Goal: Communication & Community: Answer question/provide support

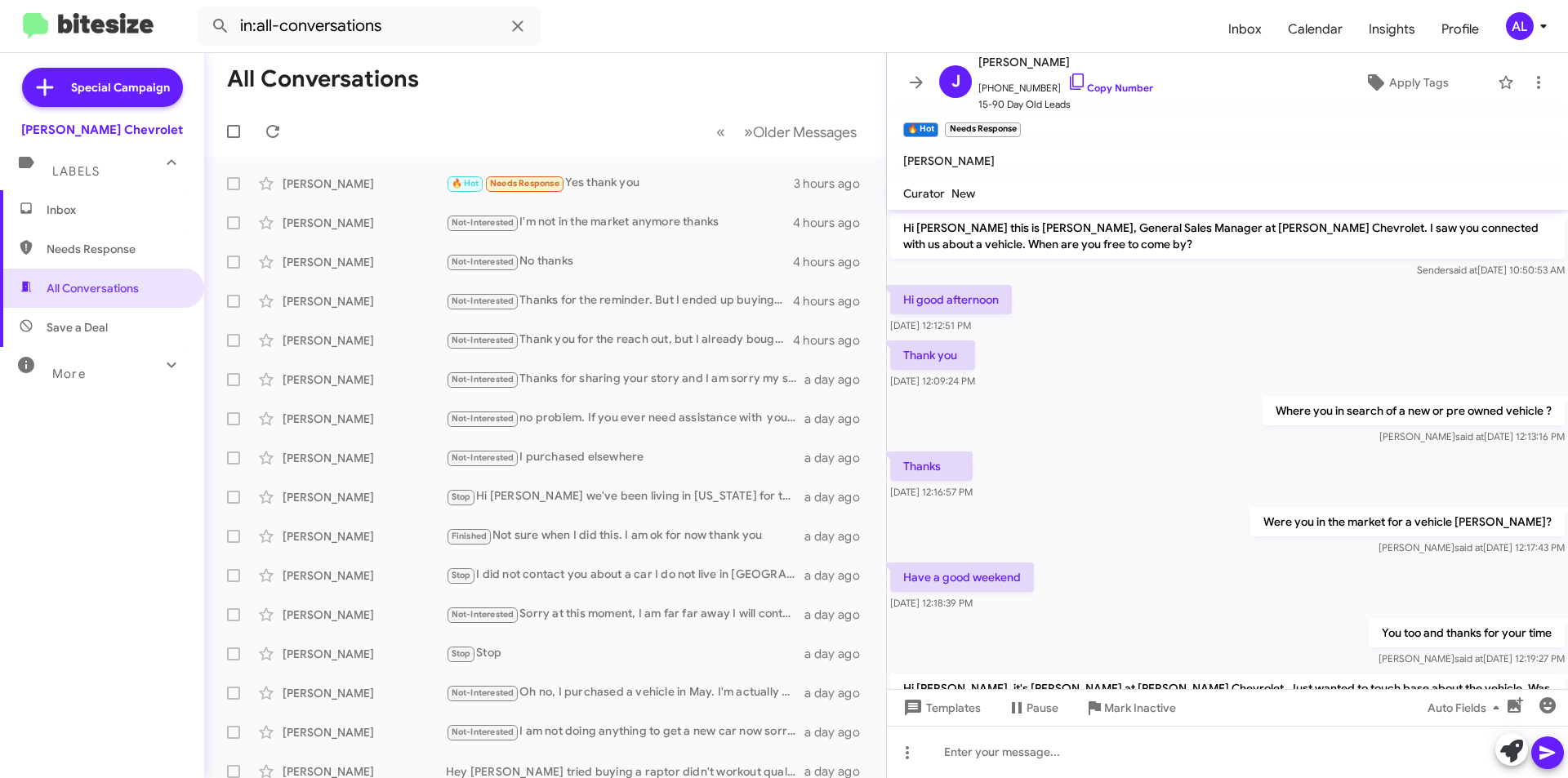
scroll to position [52, 0]
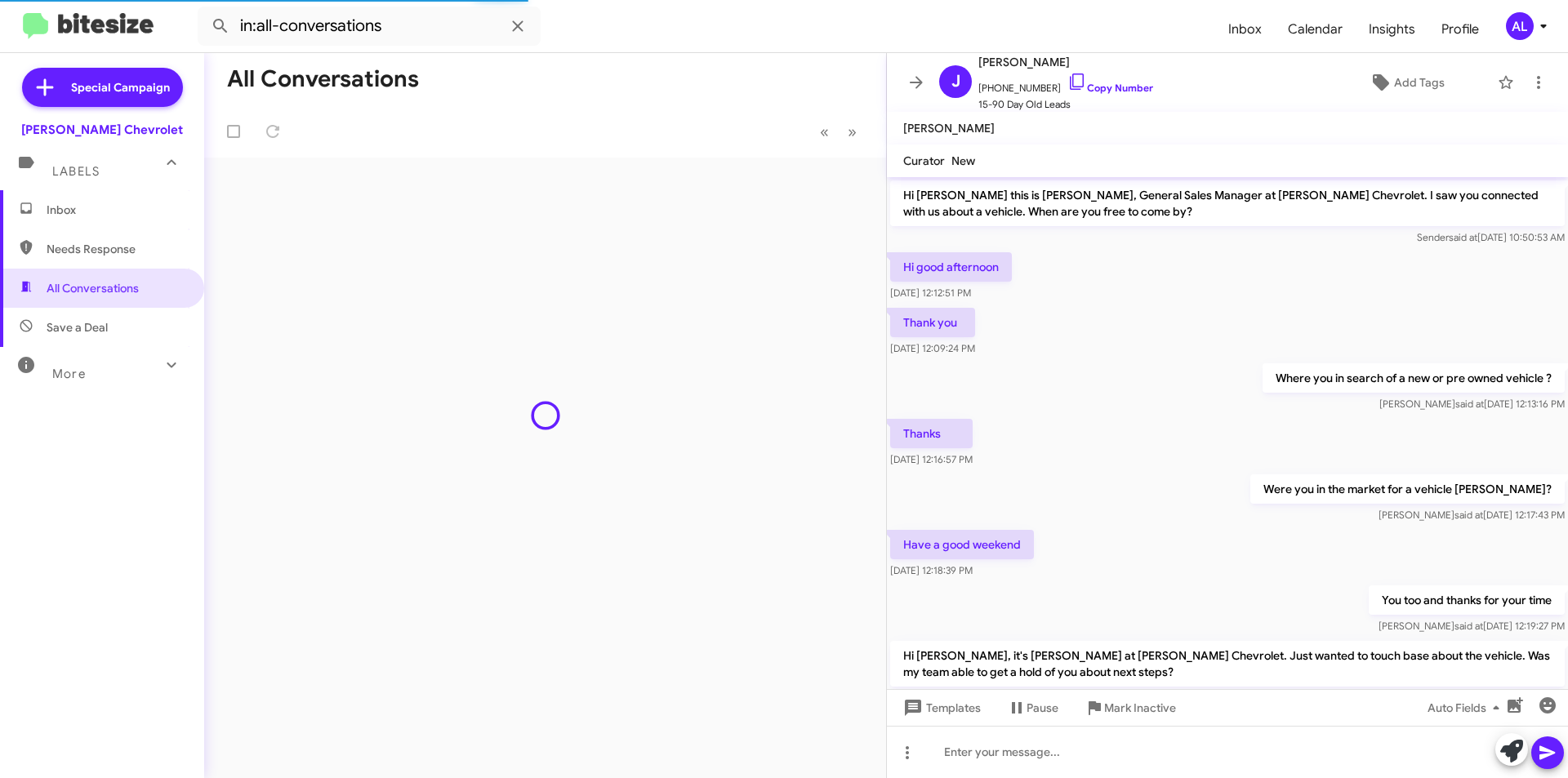
scroll to position [176, 0]
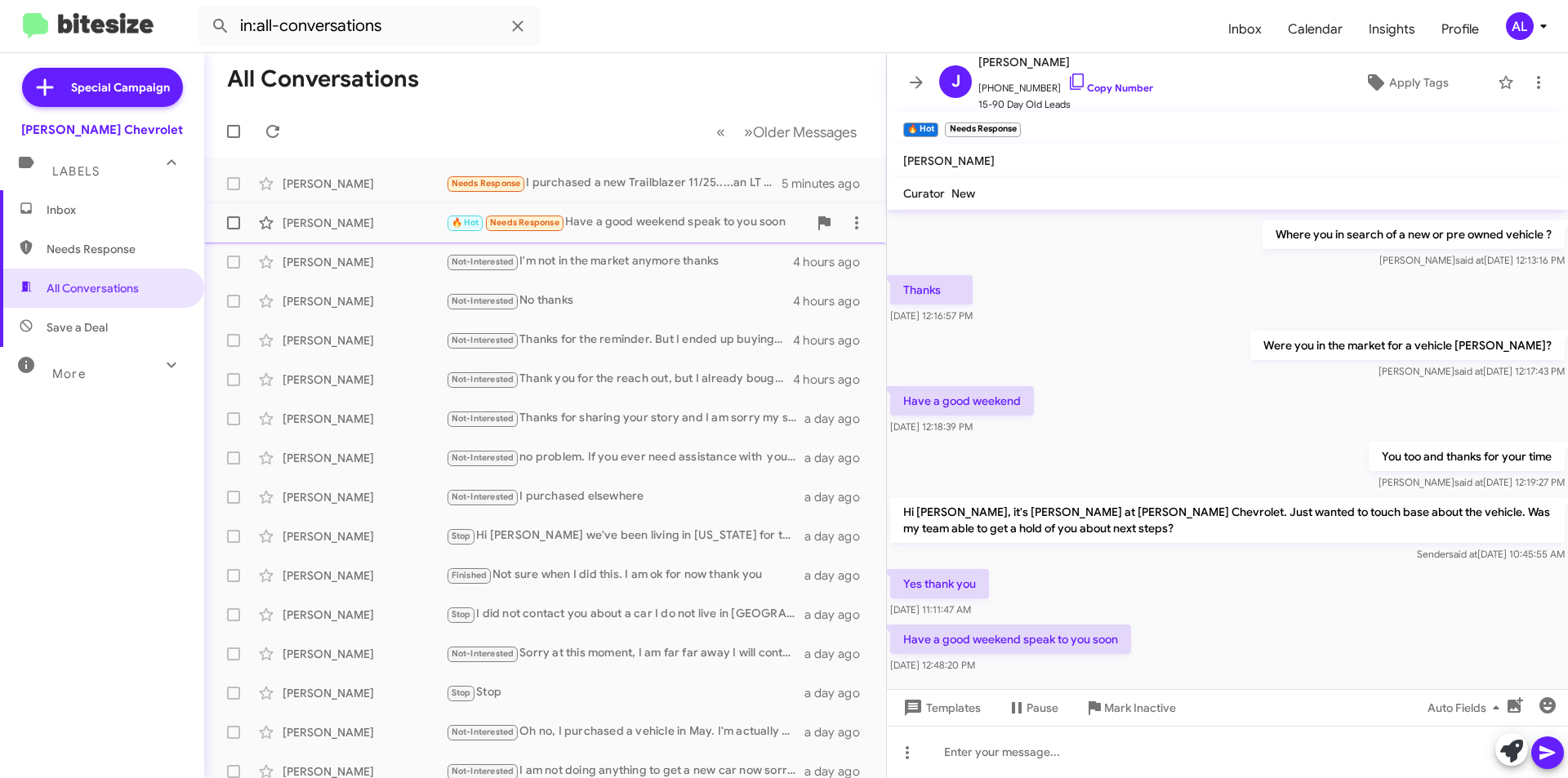
click at [677, 235] on div "[PERSON_NAME] 🔥 Hot Needs Response Have a good weekend speak to you soon 2 hour…" at bounding box center [545, 222] width 656 height 32
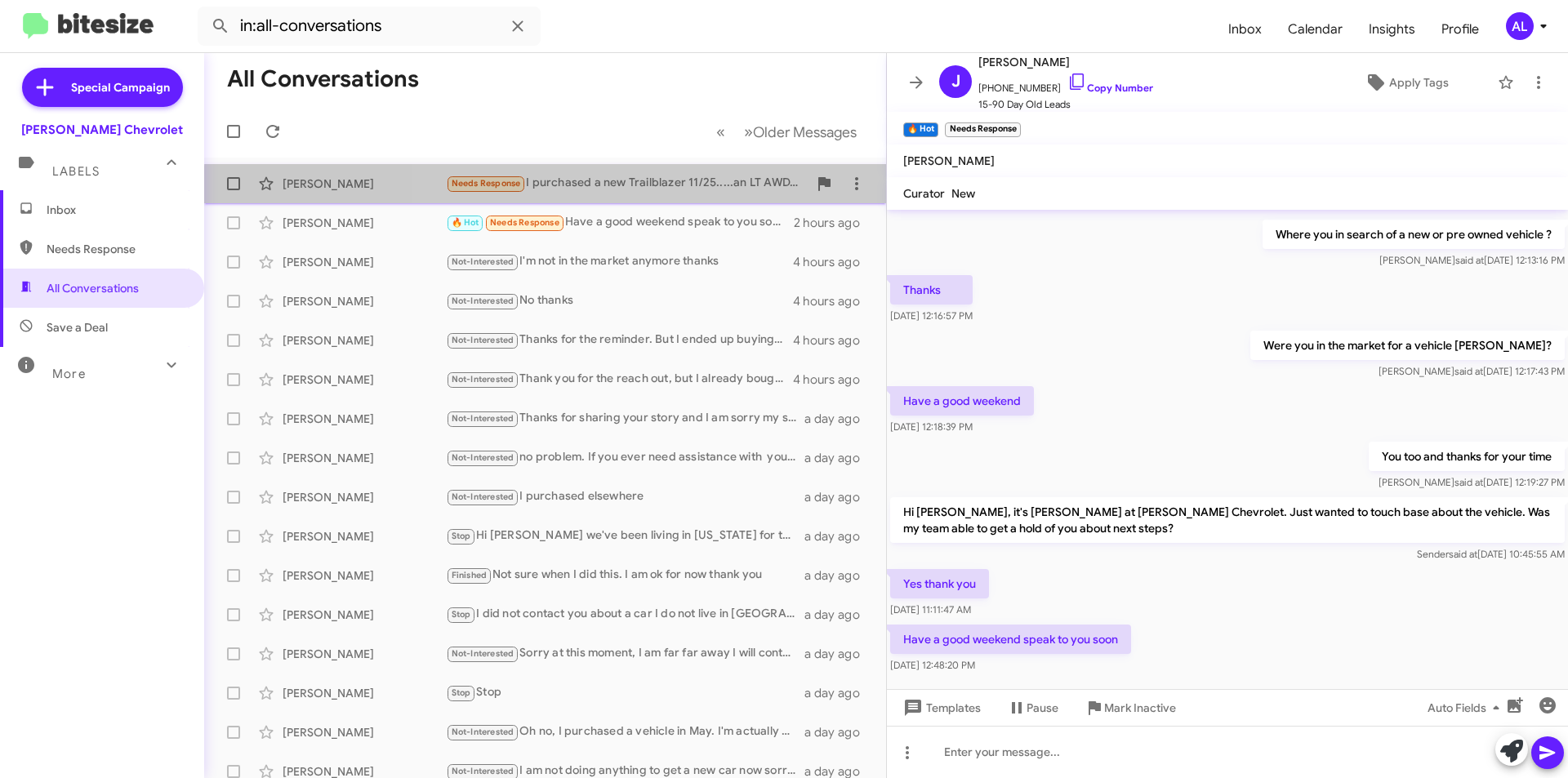
click at [667, 193] on div "Needs Response I purchased a new Trailblazer 11/25.....an LT AWD......5K, miles…" at bounding box center [627, 183] width 362 height 19
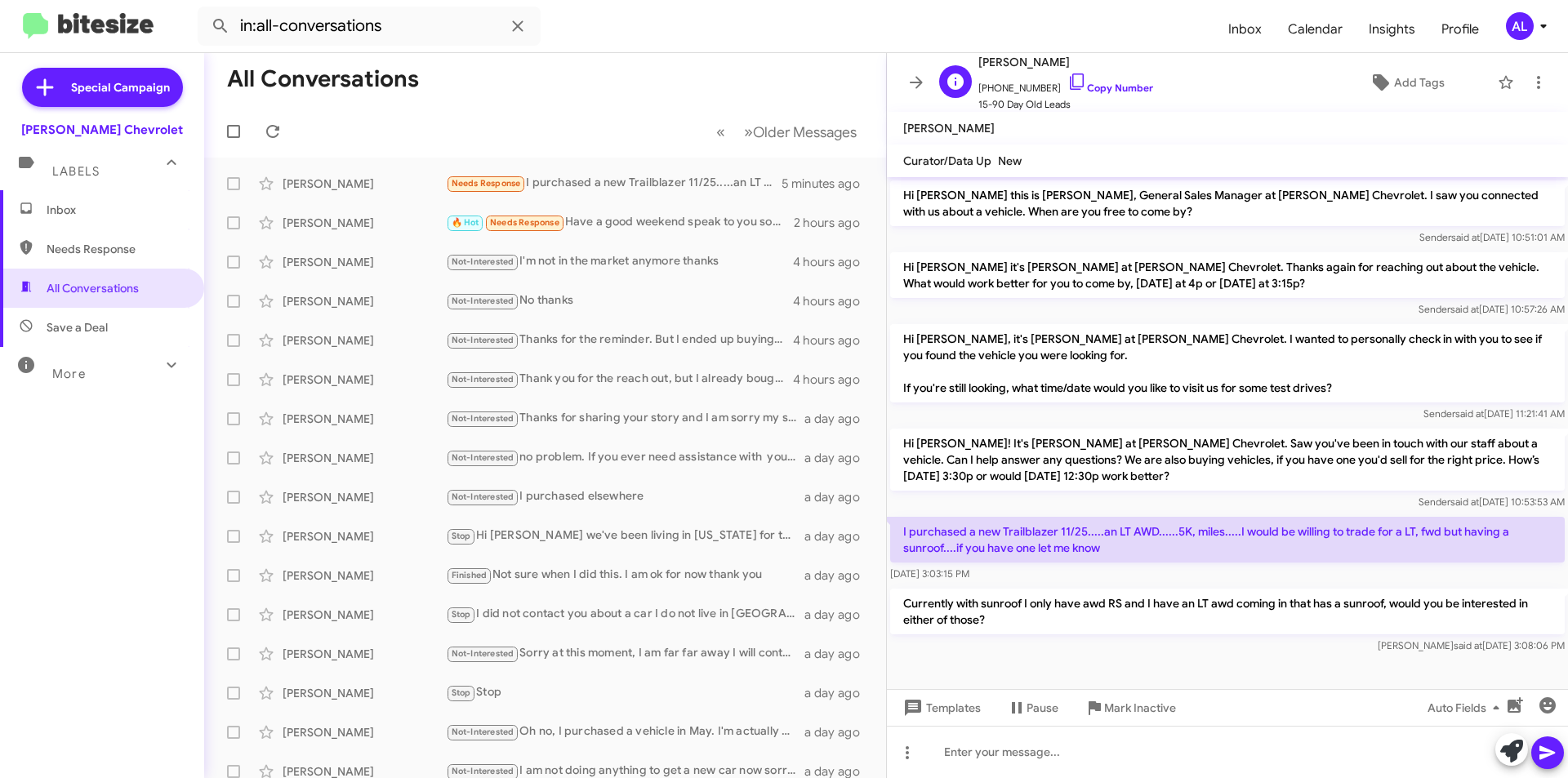
click at [1068, 79] on span "[PHONE_NUMBER] Copy Number" at bounding box center [1066, 83] width 175 height 24
click at [1068, 80] on span "[PHONE_NUMBER] Copy Number" at bounding box center [1066, 83] width 175 height 24
click at [1088, 85] on link "Copy Number" at bounding box center [1110, 87] width 86 height 12
click at [1304, 708] on strong "Clipboard" at bounding box center [1317, 701] width 56 height 17
